Goal: Task Accomplishment & Management: Use online tool/utility

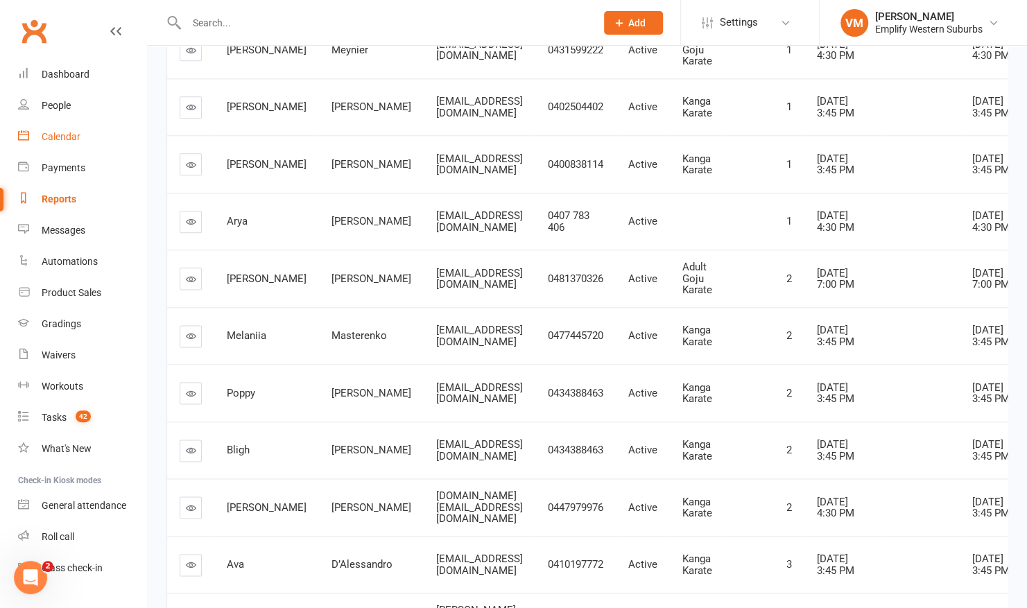
click at [61, 125] on link "Calendar" at bounding box center [82, 136] width 128 height 31
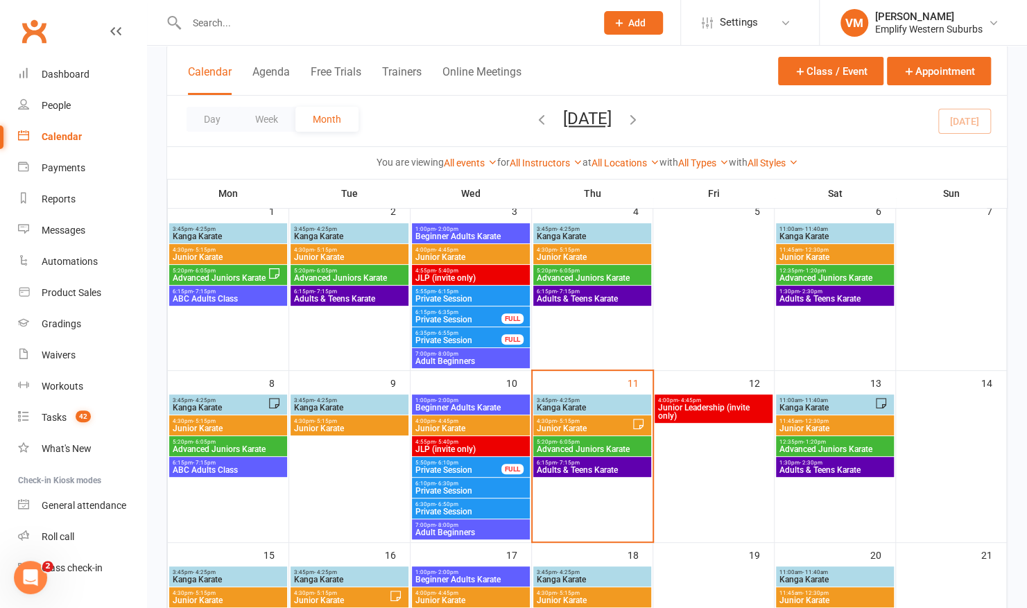
scroll to position [110, 0]
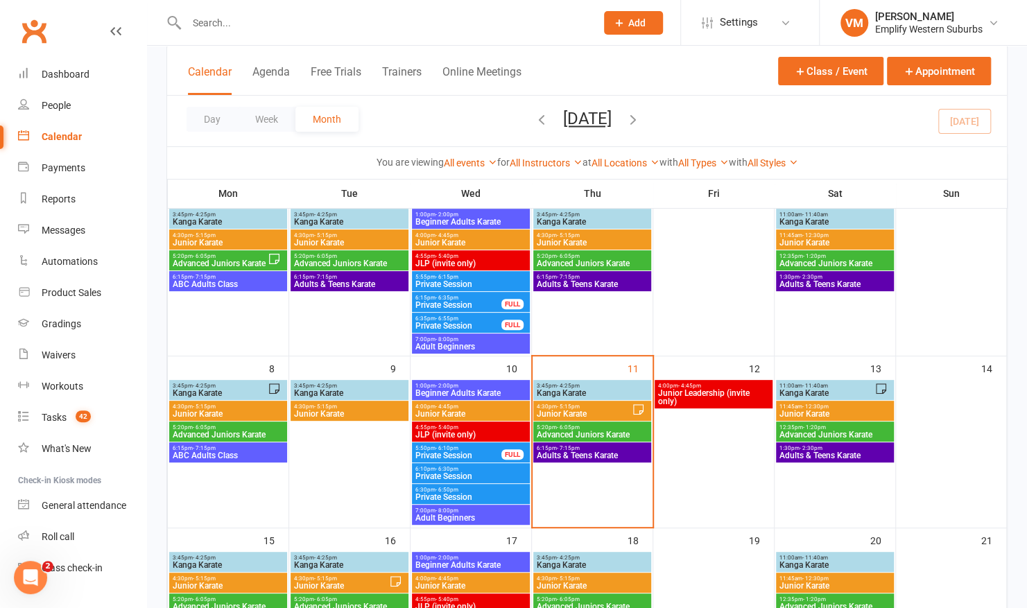
click at [544, 424] on span "5:20pm - 6:05pm" at bounding box center [592, 427] width 112 height 6
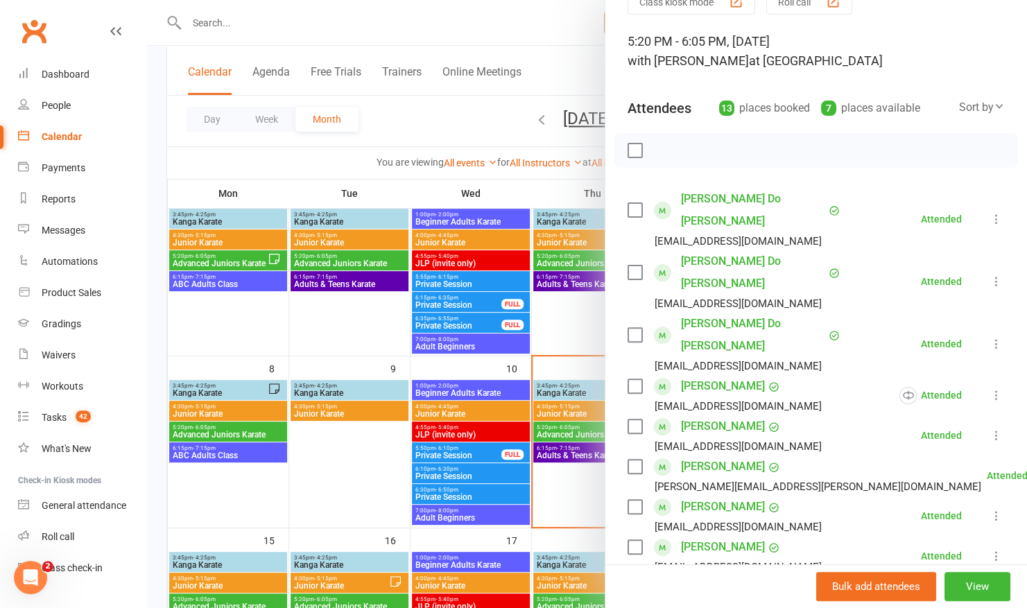
scroll to position [0, 0]
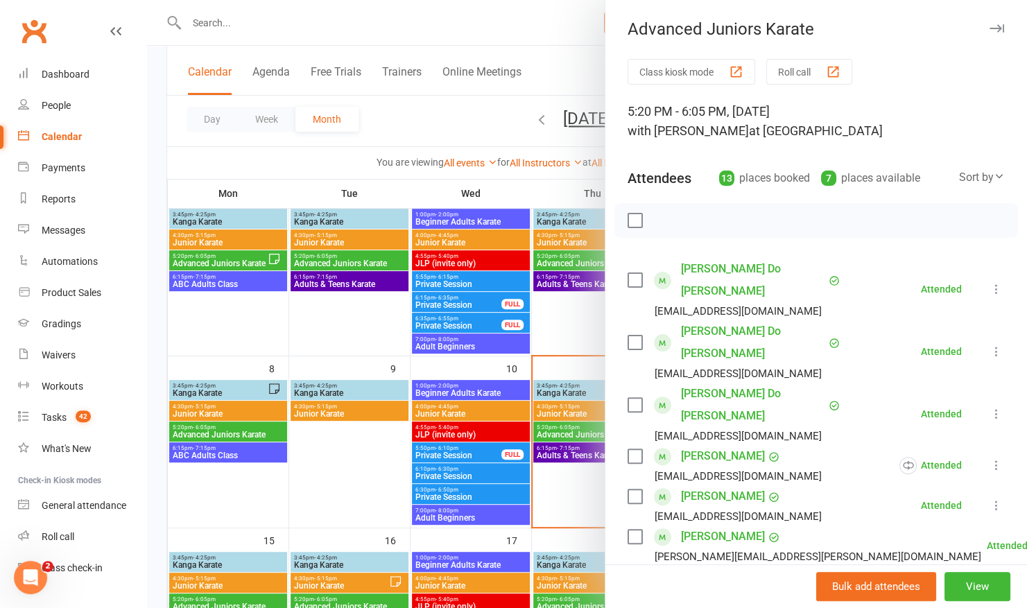
click at [820, 72] on button "Roll call" at bounding box center [809, 72] width 86 height 26
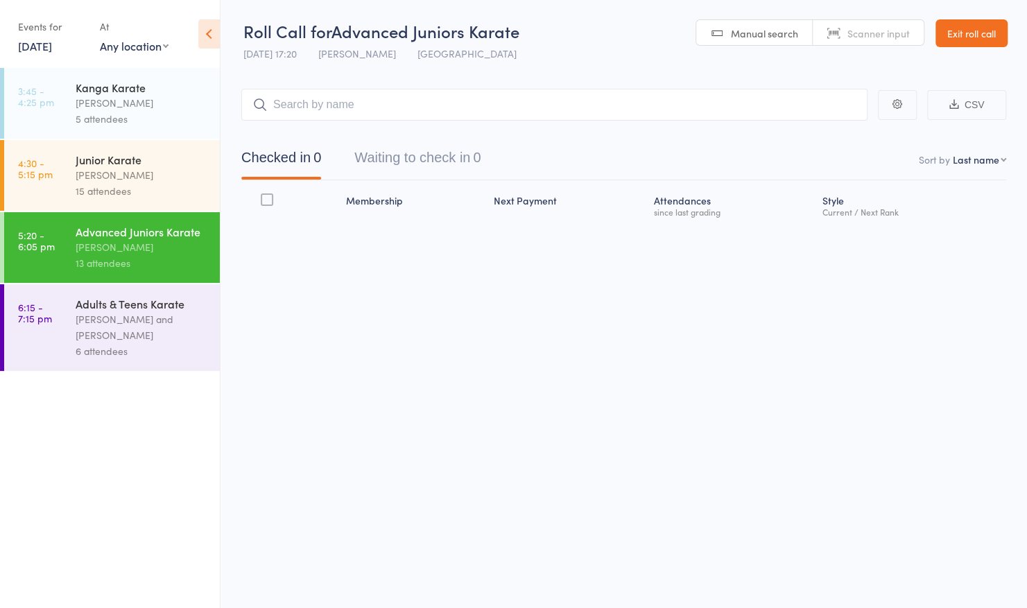
click at [569, 105] on input "search" at bounding box center [554, 105] width 626 height 32
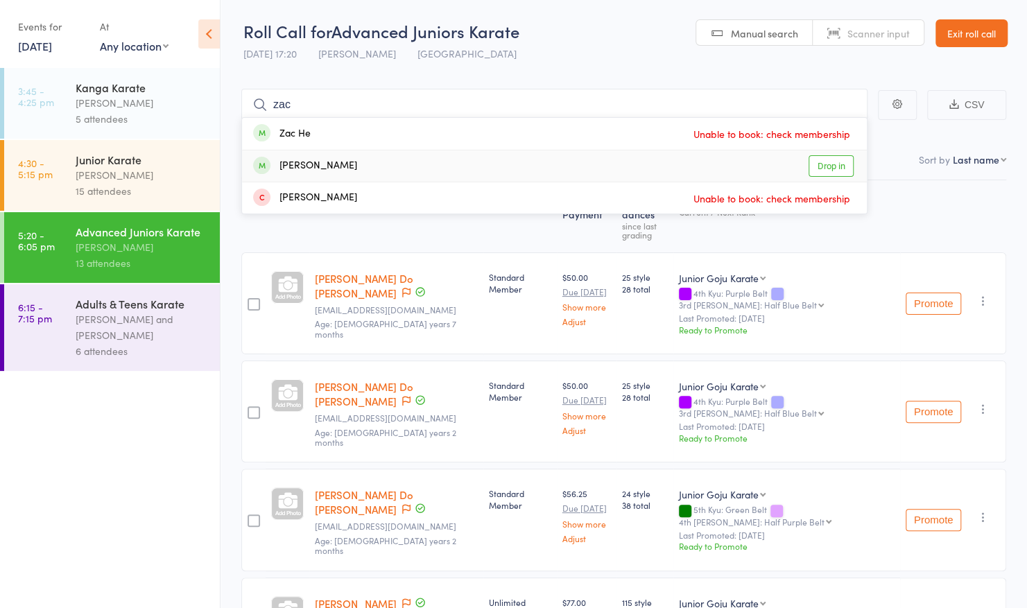
type input "zac"
click at [454, 157] on div "Zac Klopper Drop in" at bounding box center [554, 166] width 625 height 31
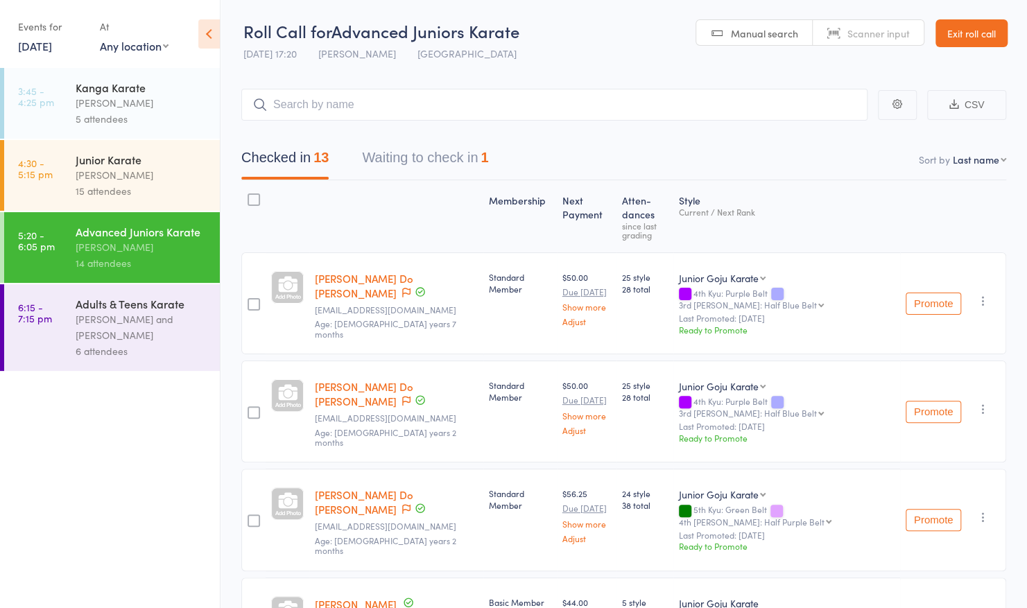
click at [947, 26] on link "Exit roll call" at bounding box center [972, 33] width 72 height 28
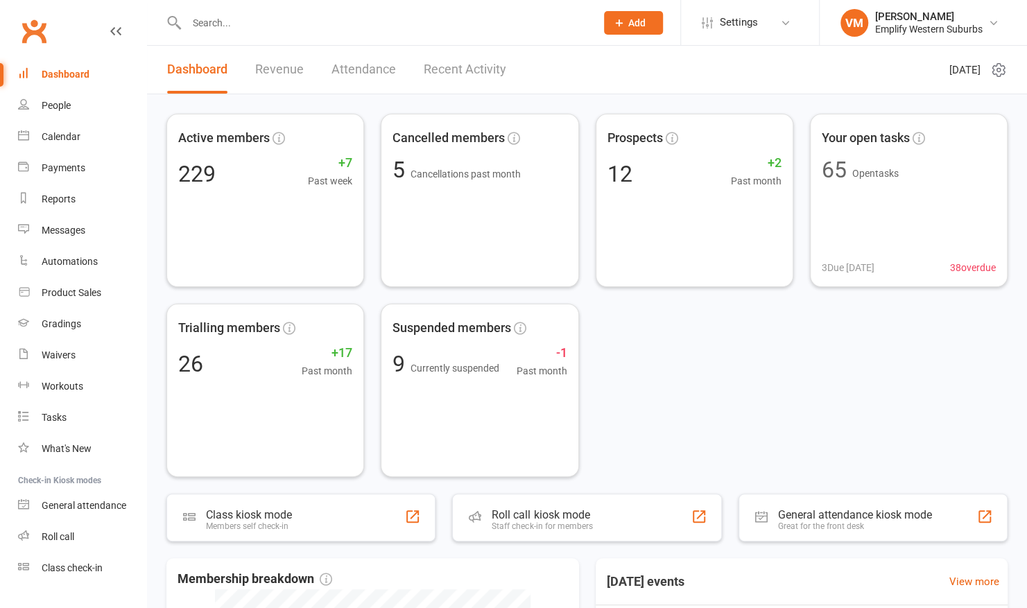
click at [249, 25] on input "text" at bounding box center [384, 22] width 404 height 19
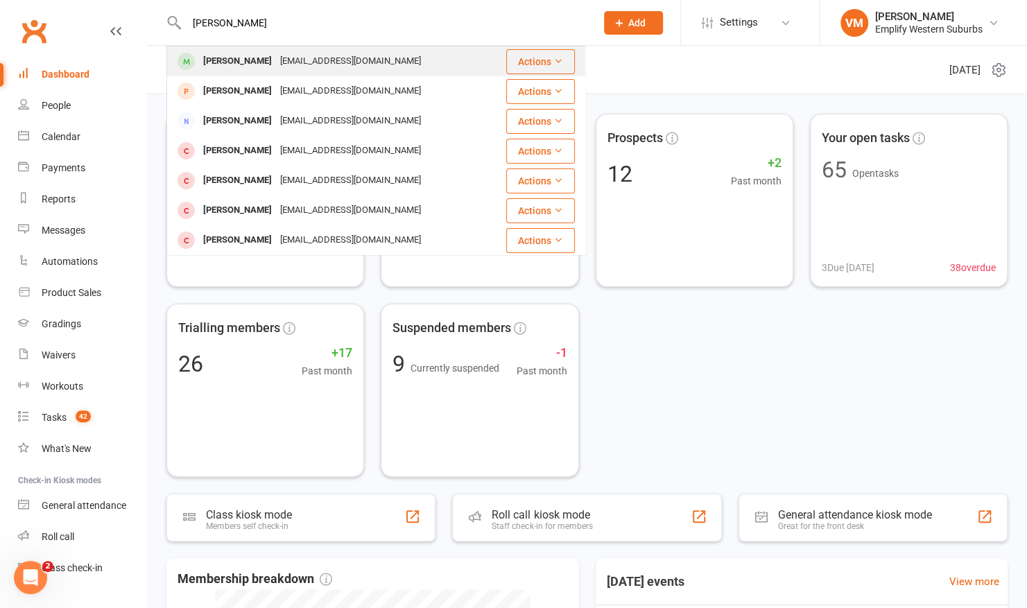
type input "harriet"
click at [236, 61] on div "Harriet Stuart" at bounding box center [237, 61] width 77 height 20
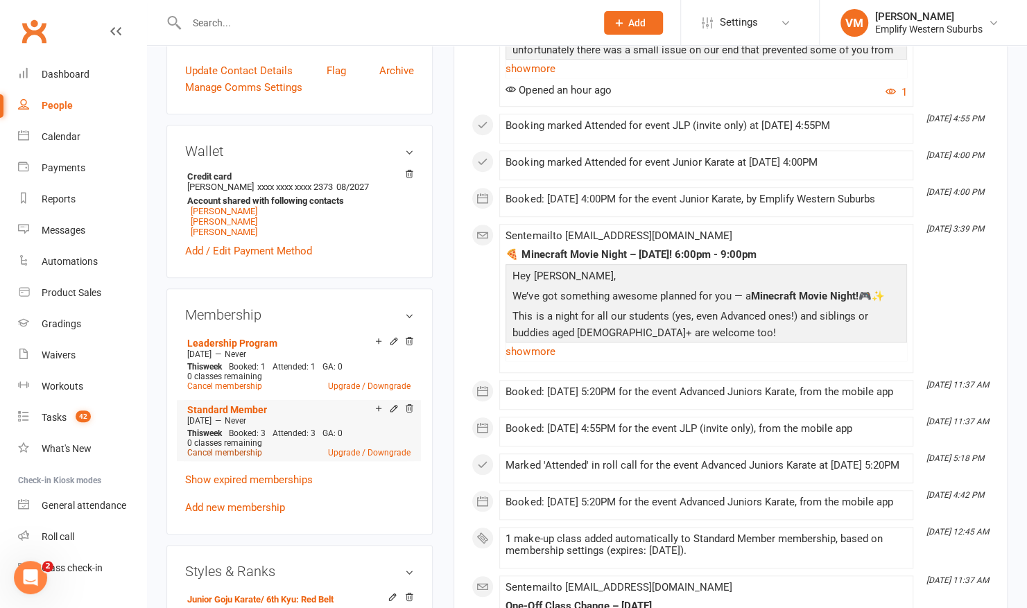
scroll to position [404, 0]
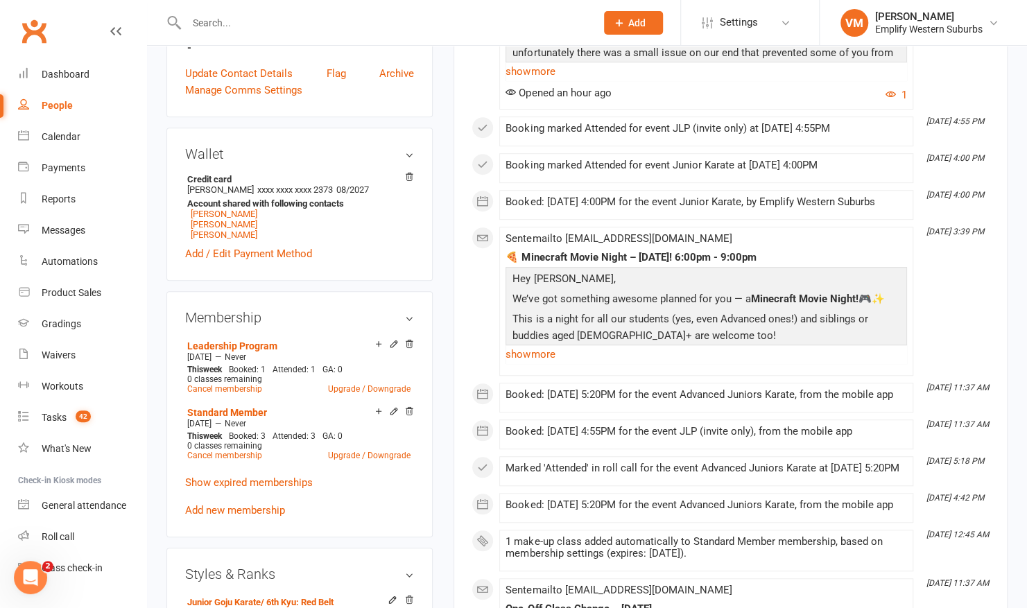
click at [220, 24] on input "text" at bounding box center [384, 22] width 404 height 19
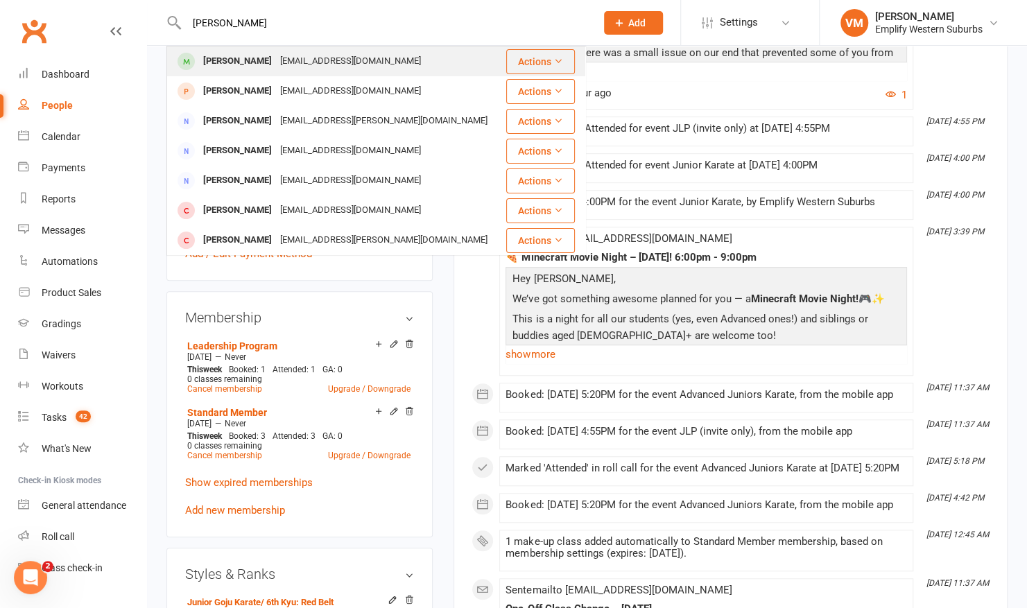
type input "callan"
click at [236, 55] on div "Callan Townsend" at bounding box center [237, 61] width 77 height 20
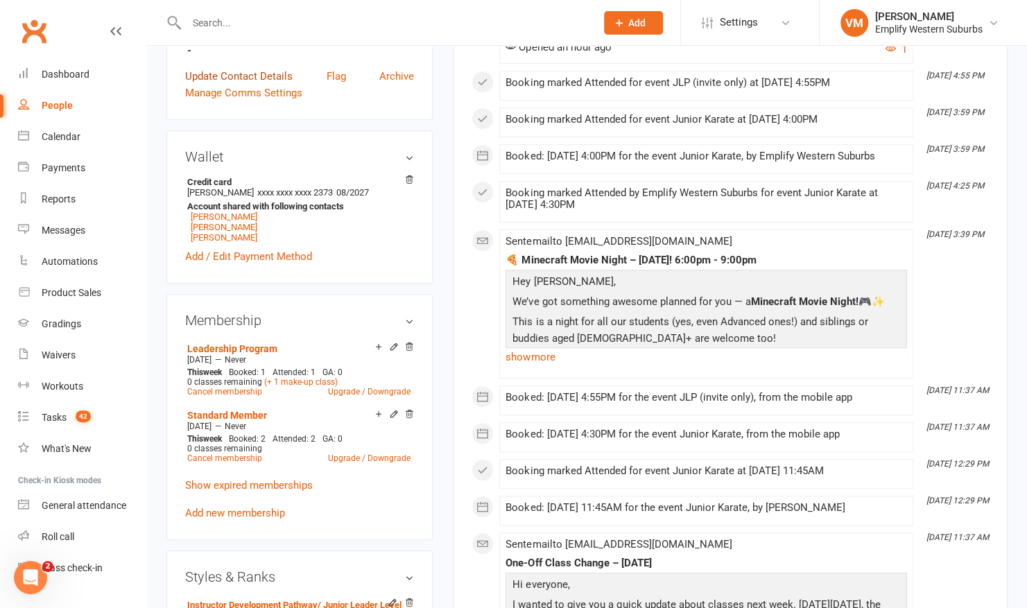
scroll to position [388, 0]
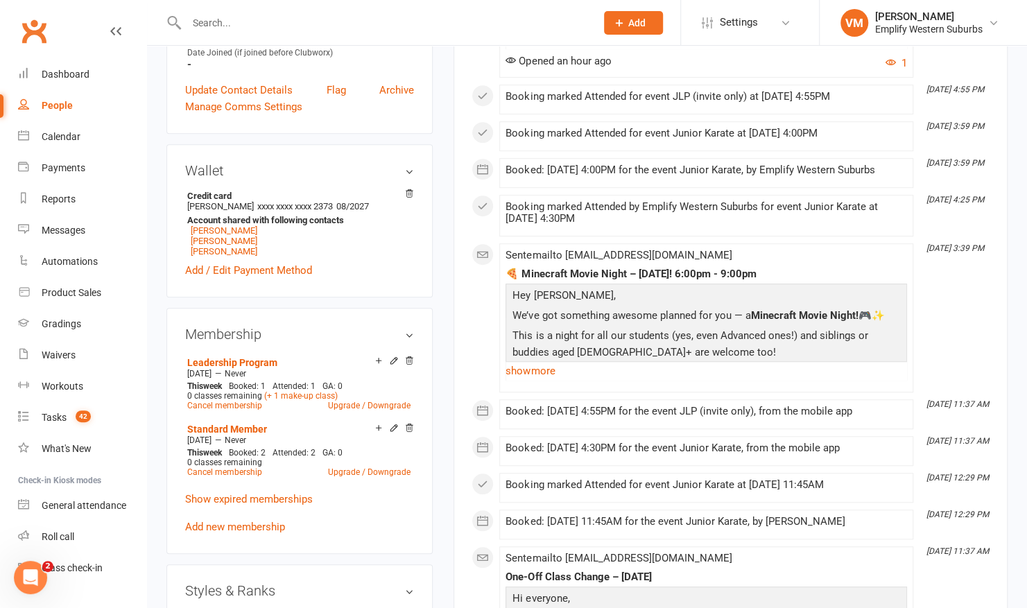
click at [222, 25] on input "text" at bounding box center [384, 22] width 404 height 19
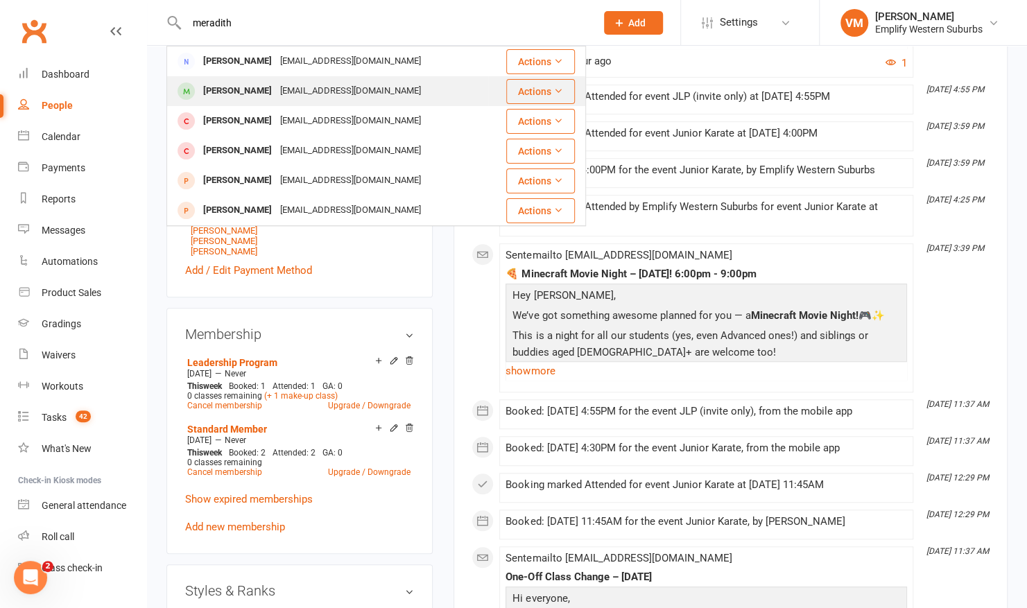
type input "meradith"
click at [250, 90] on div "Meredith Stuart" at bounding box center [237, 91] width 77 height 20
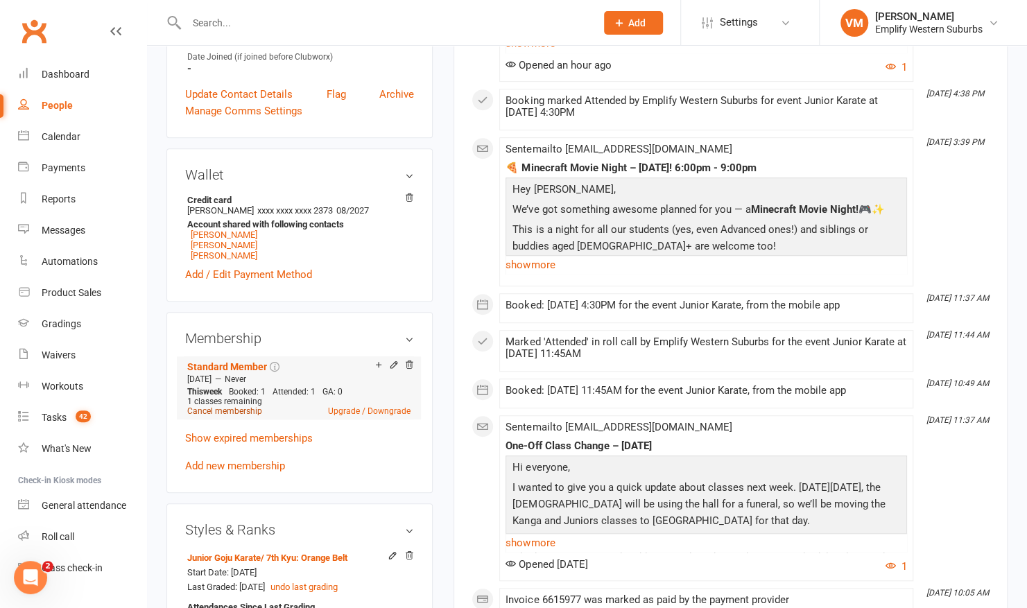
scroll to position [354, 0]
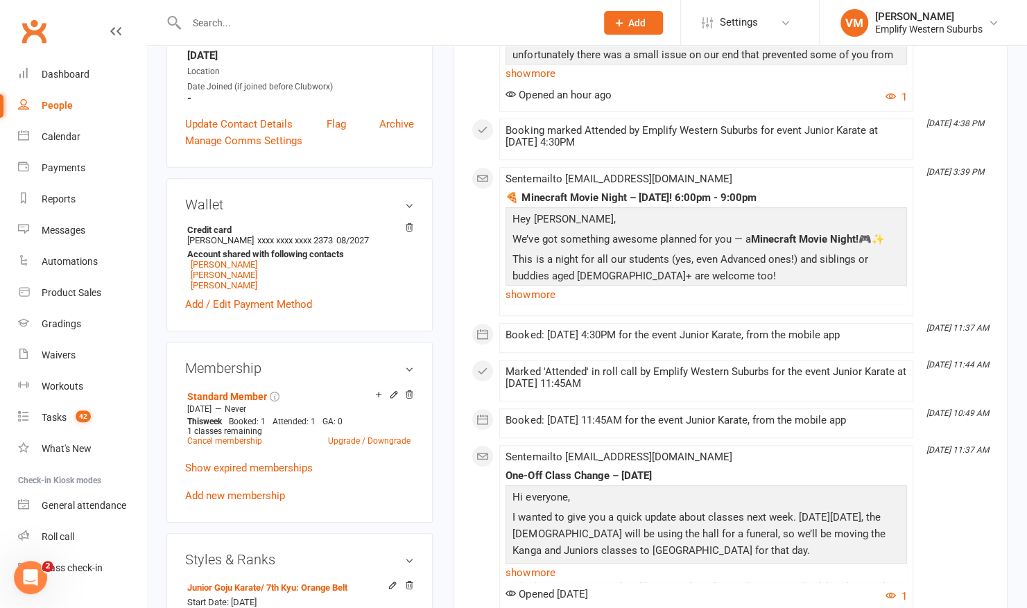
click at [226, 24] on input "text" at bounding box center [384, 22] width 404 height 19
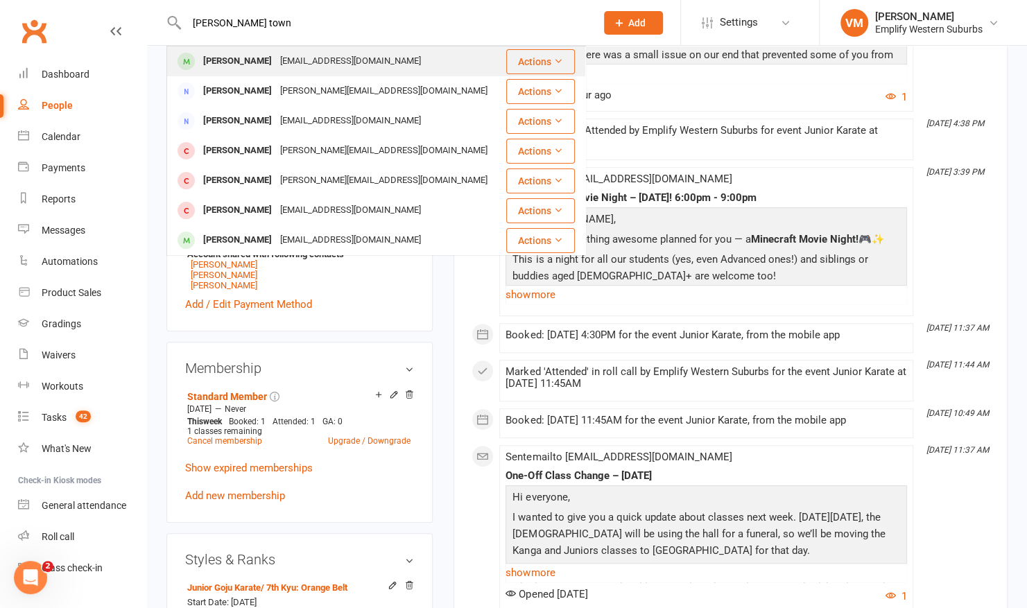
type input "james town"
click at [293, 71] on div "James Townsend jazenkel@hotmail.com" at bounding box center [336, 61] width 336 height 28
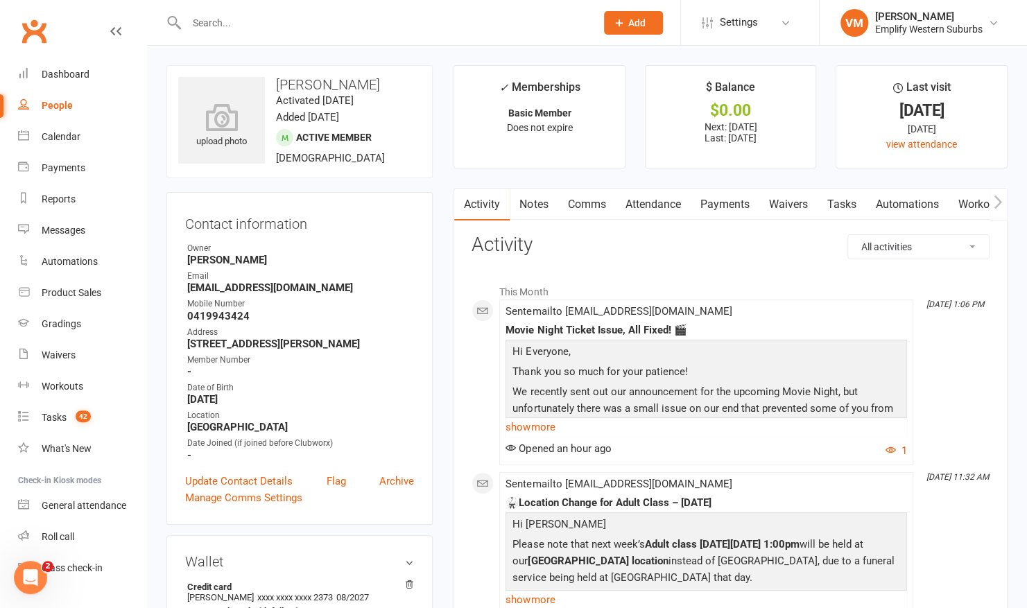
click at [280, 19] on input "text" at bounding box center [384, 22] width 404 height 19
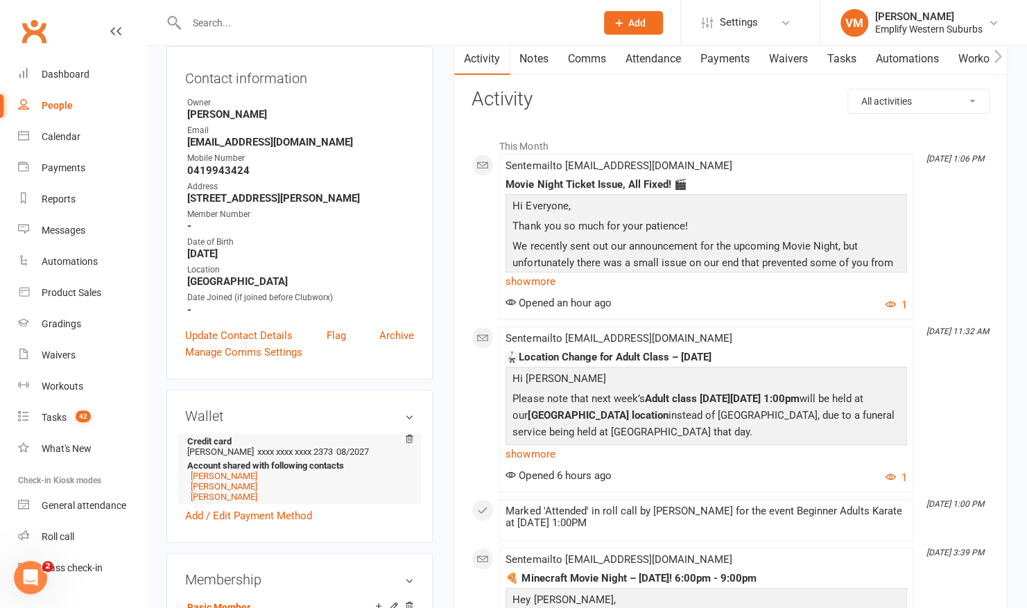
scroll to position [117, 0]
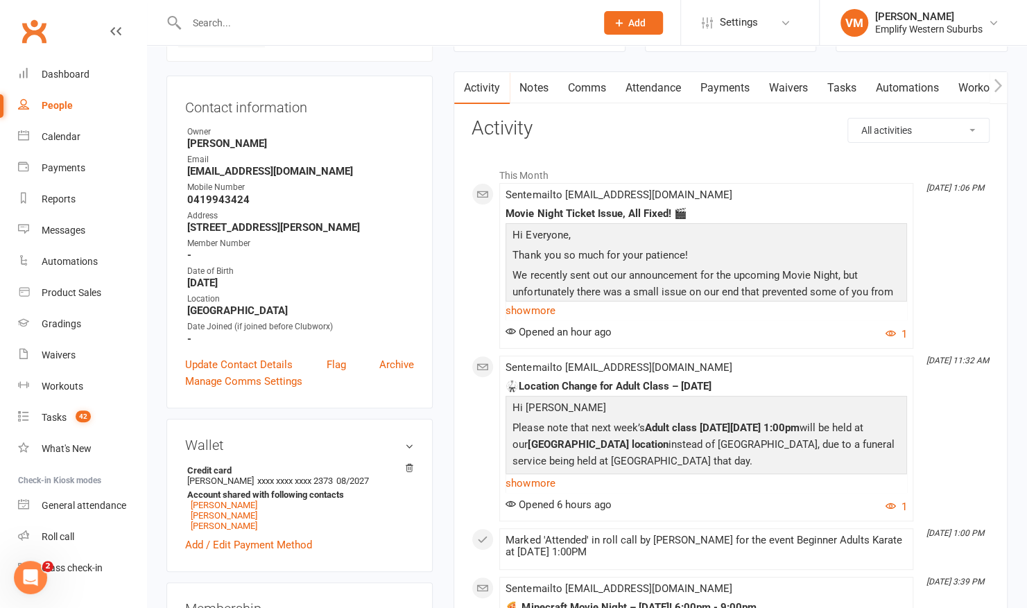
click at [710, 78] on link "Payments" at bounding box center [724, 88] width 69 height 32
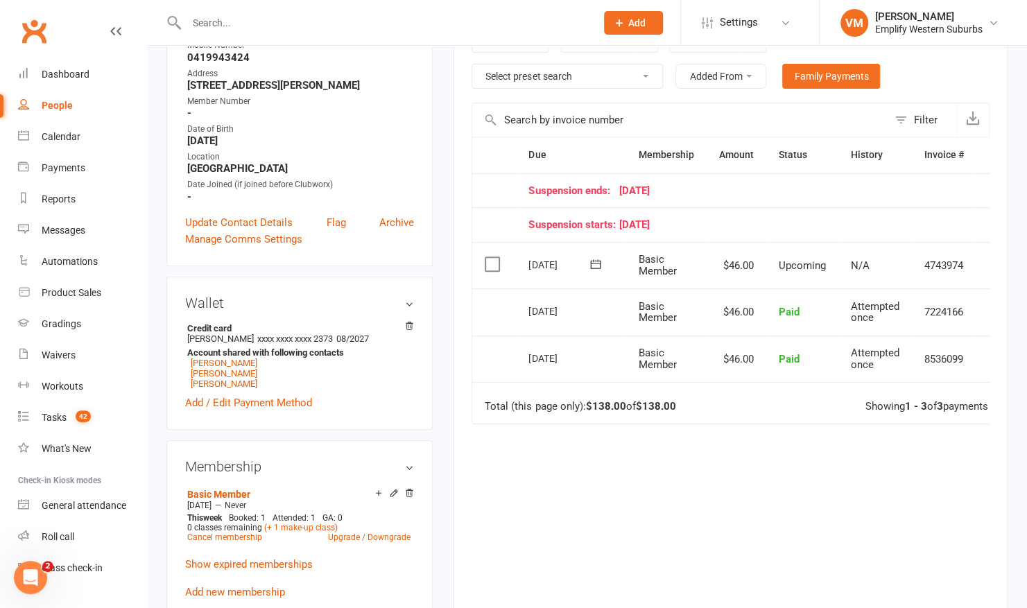
scroll to position [259, 0]
